Goal: Task Accomplishment & Management: Manage account settings

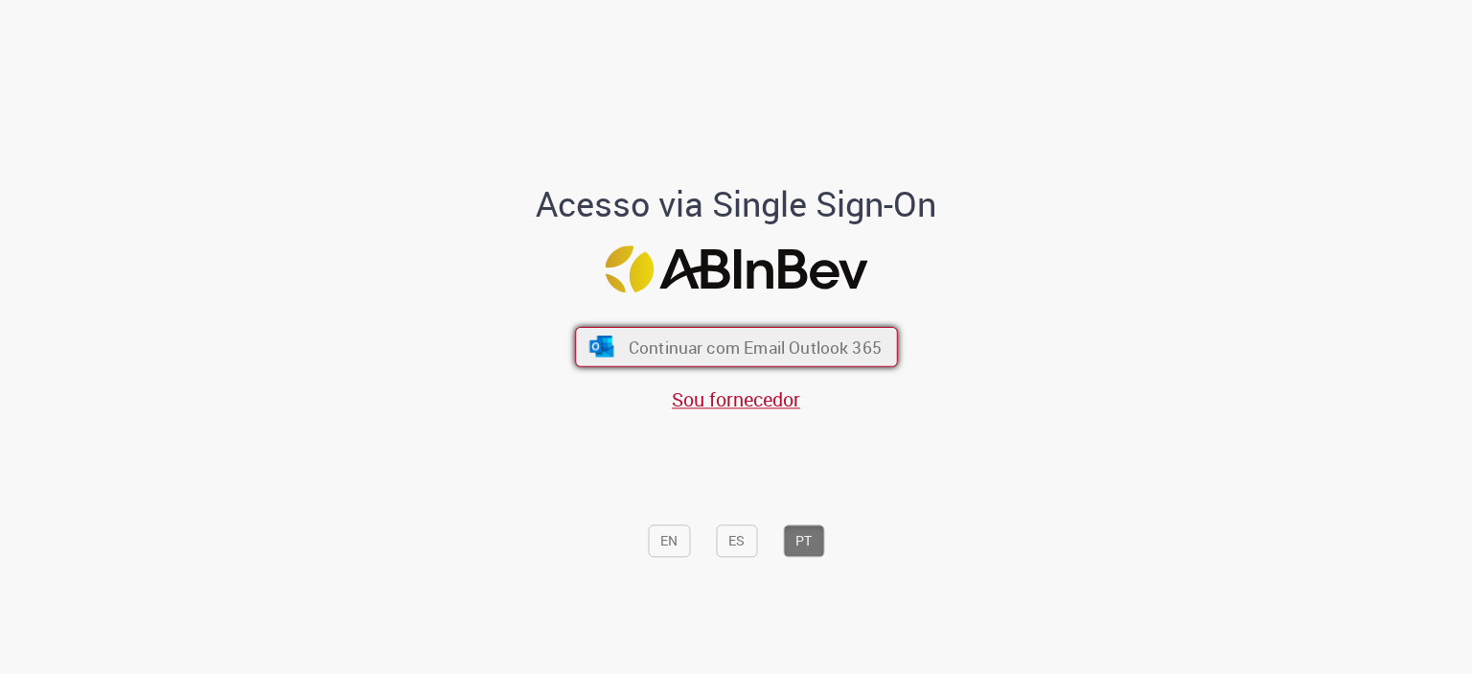
click at [700, 336] on span "Continuar com Email Outlook 365" at bounding box center [754, 347] width 253 height 22
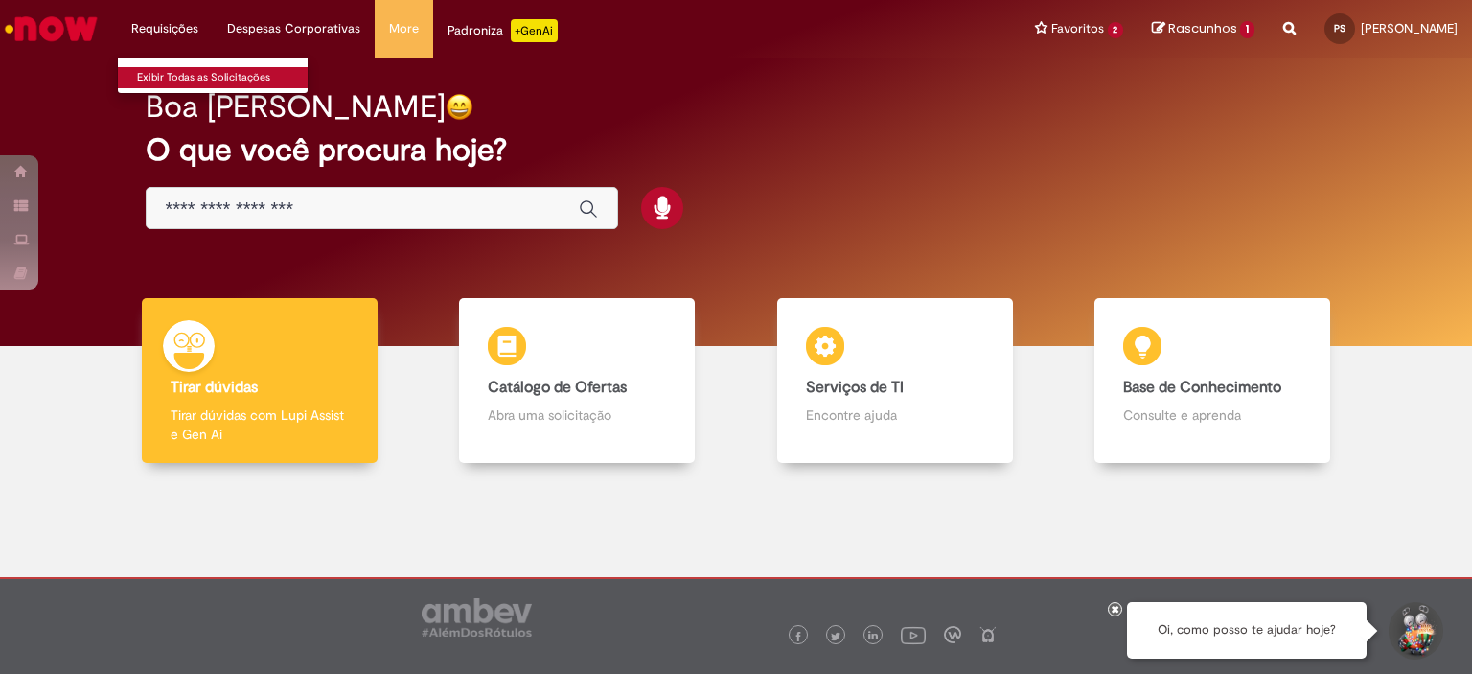
click at [184, 81] on link "Exibir Todas as Solicitações" at bounding box center [223, 77] width 211 height 21
